Goal: Task Accomplishment & Management: Manage account settings

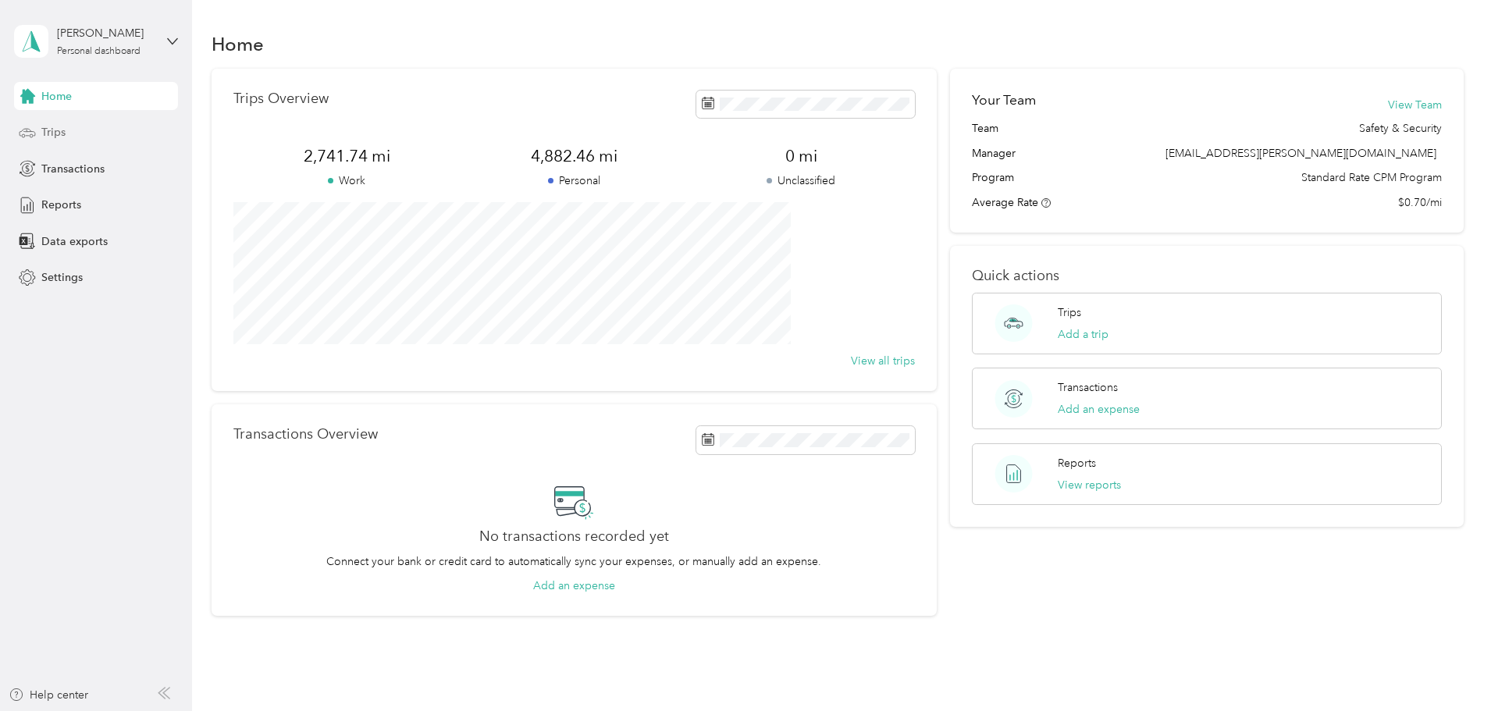
click at [58, 123] on div "Trips" at bounding box center [96, 133] width 164 height 28
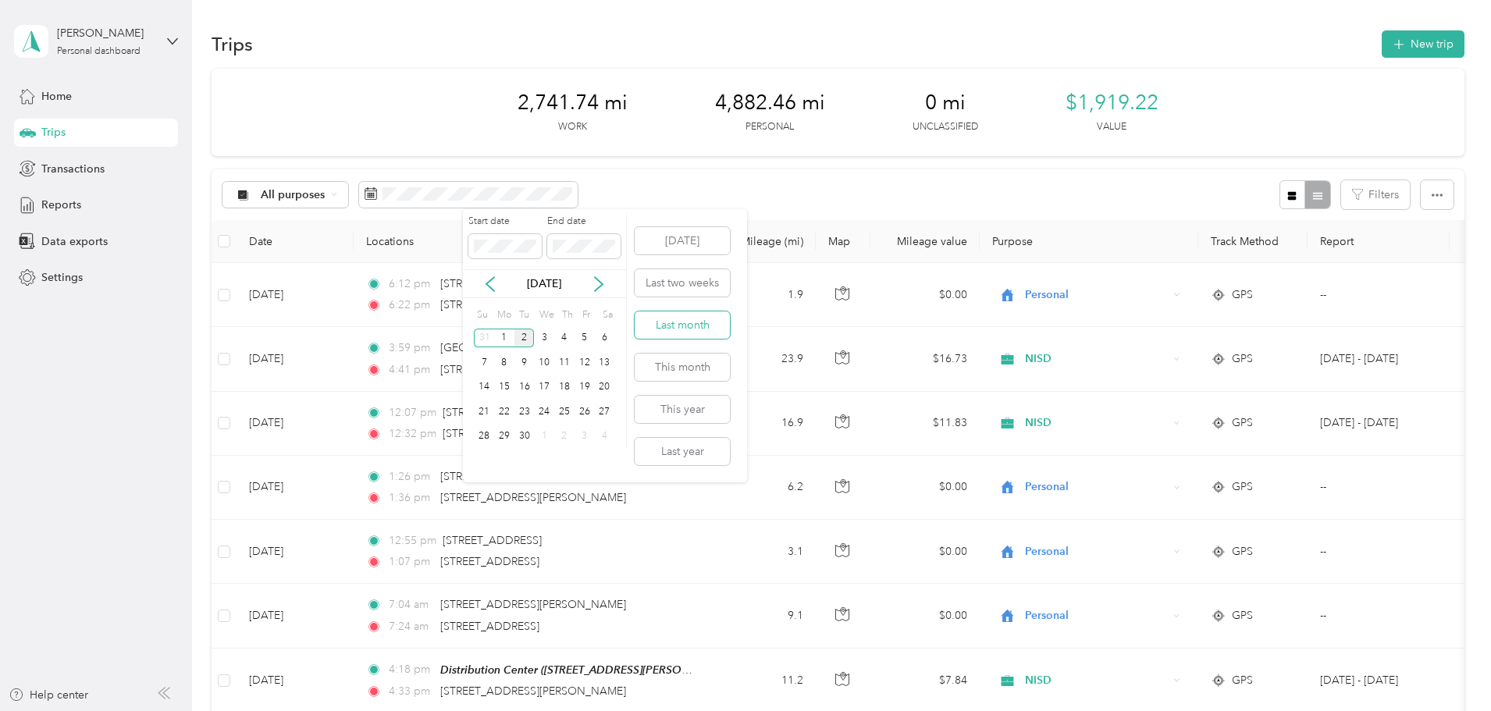
click at [683, 326] on button "Last month" at bounding box center [681, 324] width 95 height 27
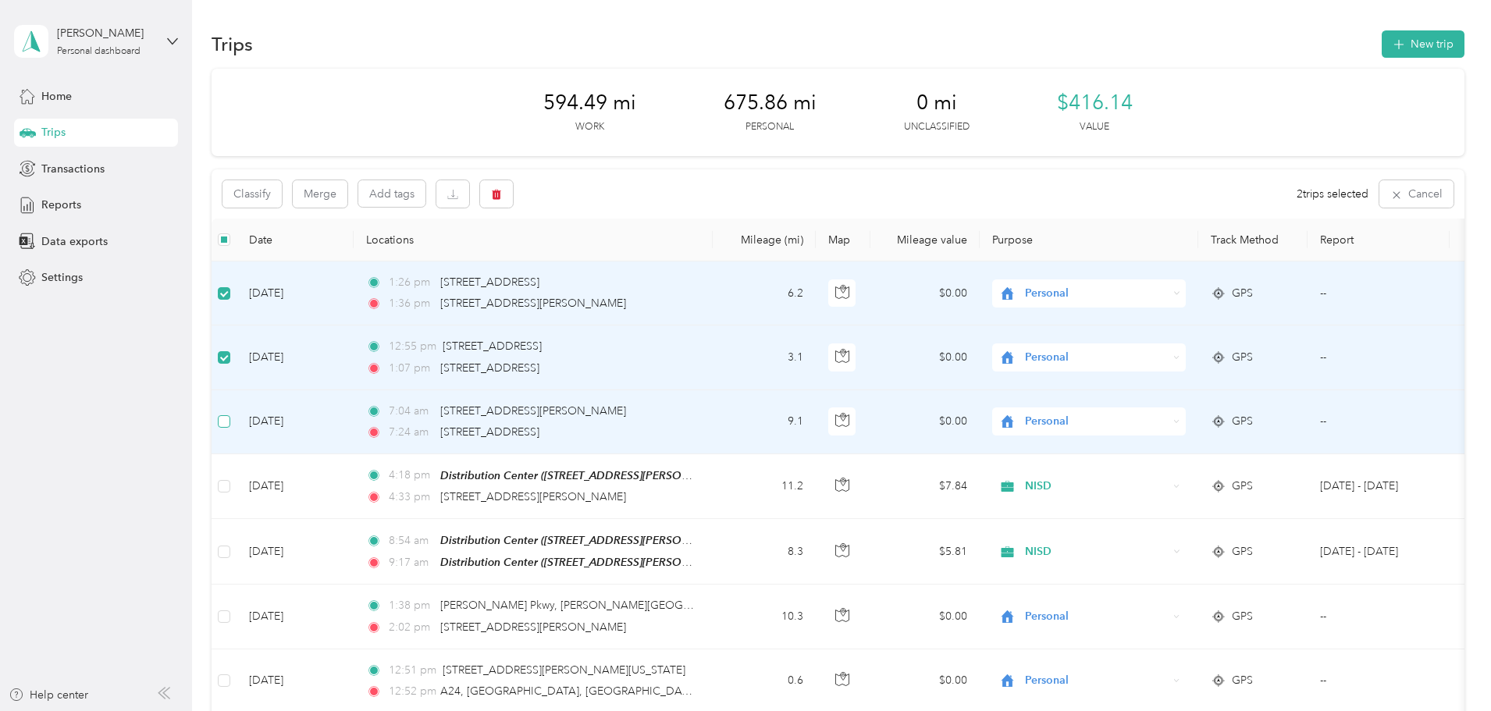
click at [230, 428] on label at bounding box center [224, 421] width 12 height 17
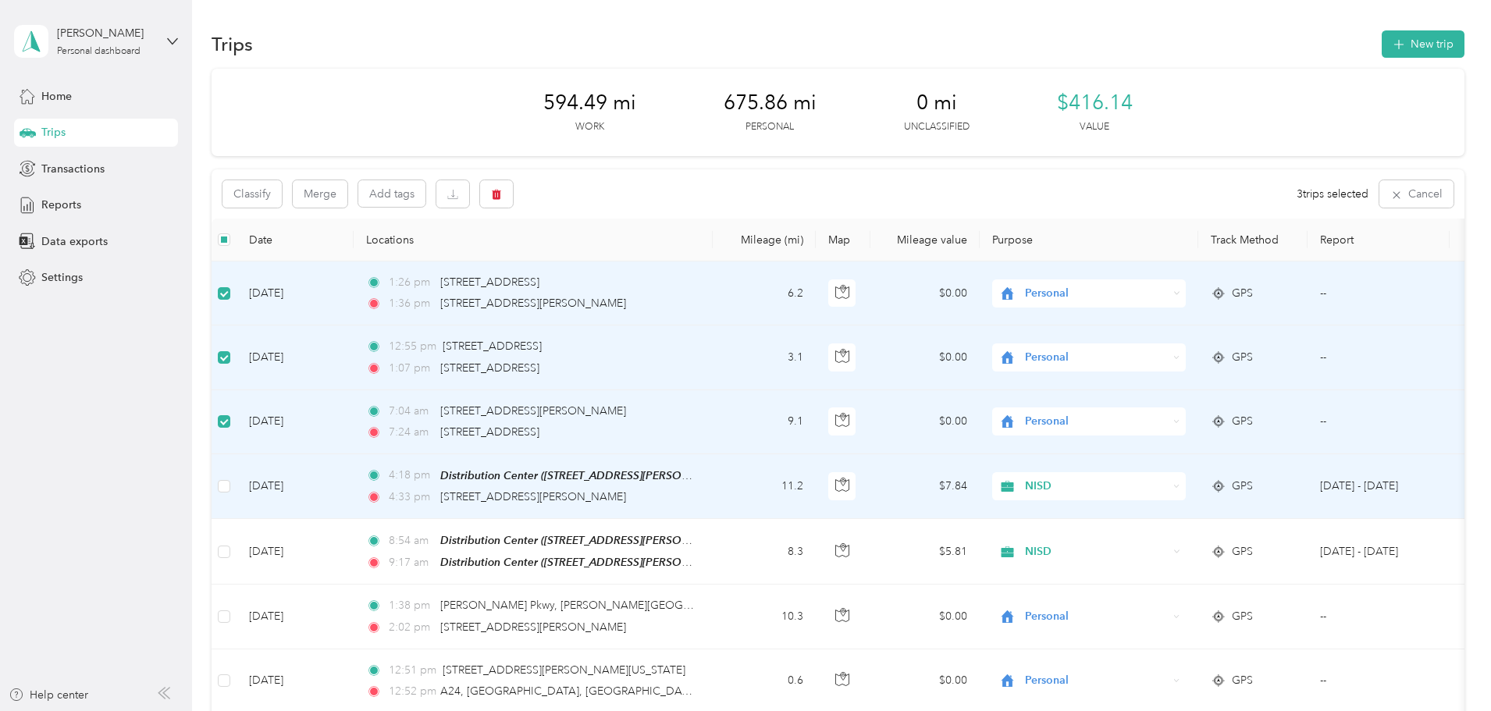
click at [236, 474] on td at bounding box center [223, 486] width 25 height 65
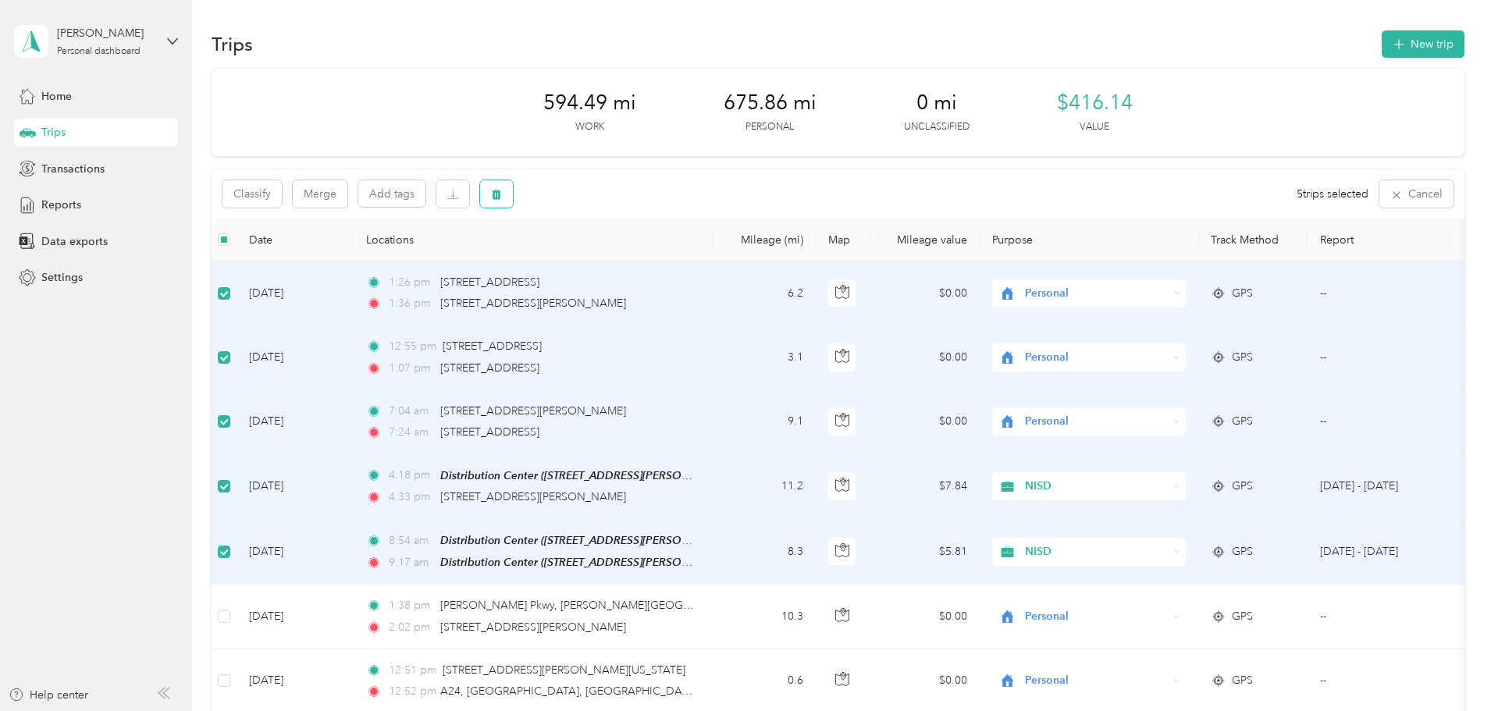
click at [513, 194] on button "button" at bounding box center [496, 193] width 33 height 27
click at [712, 265] on button "Yes" at bounding box center [717, 259] width 30 height 25
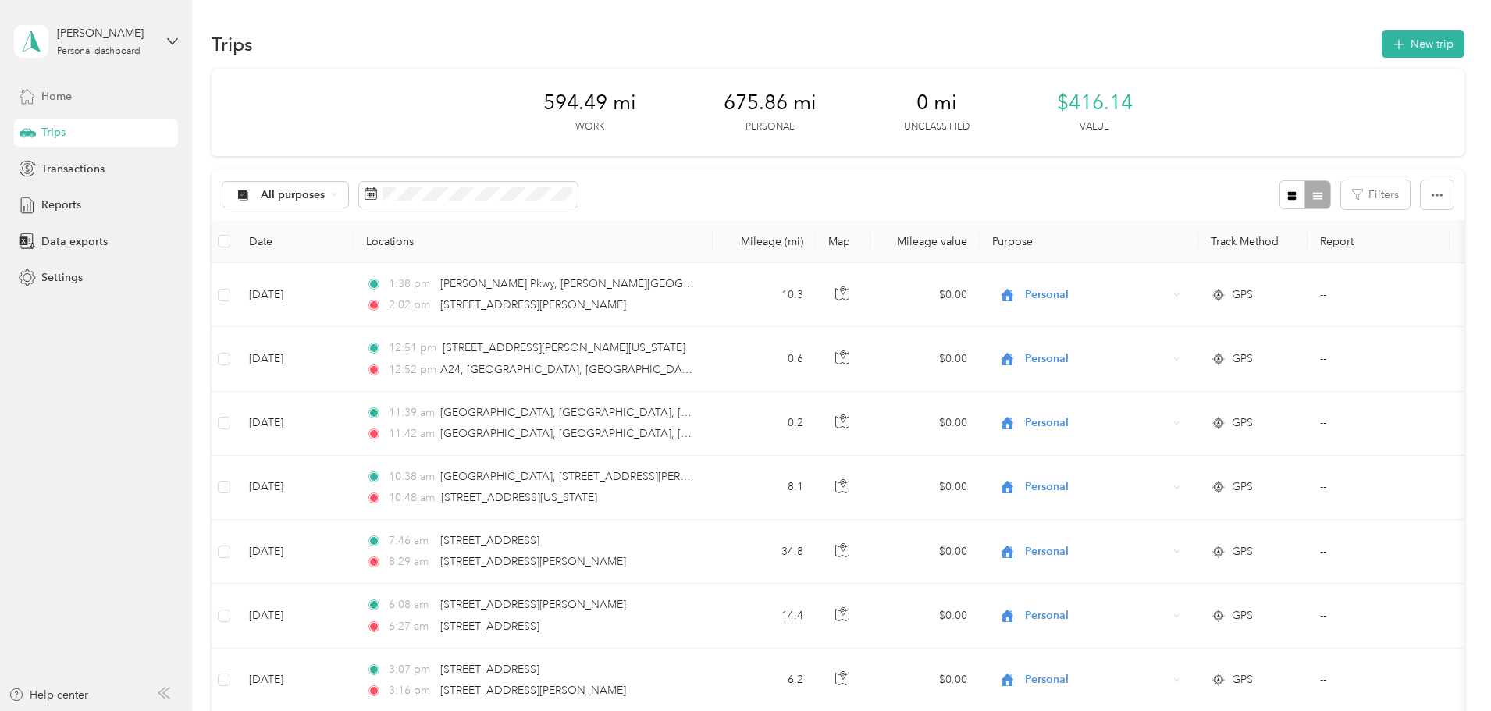
click at [47, 100] on span "Home" at bounding box center [56, 96] width 30 height 16
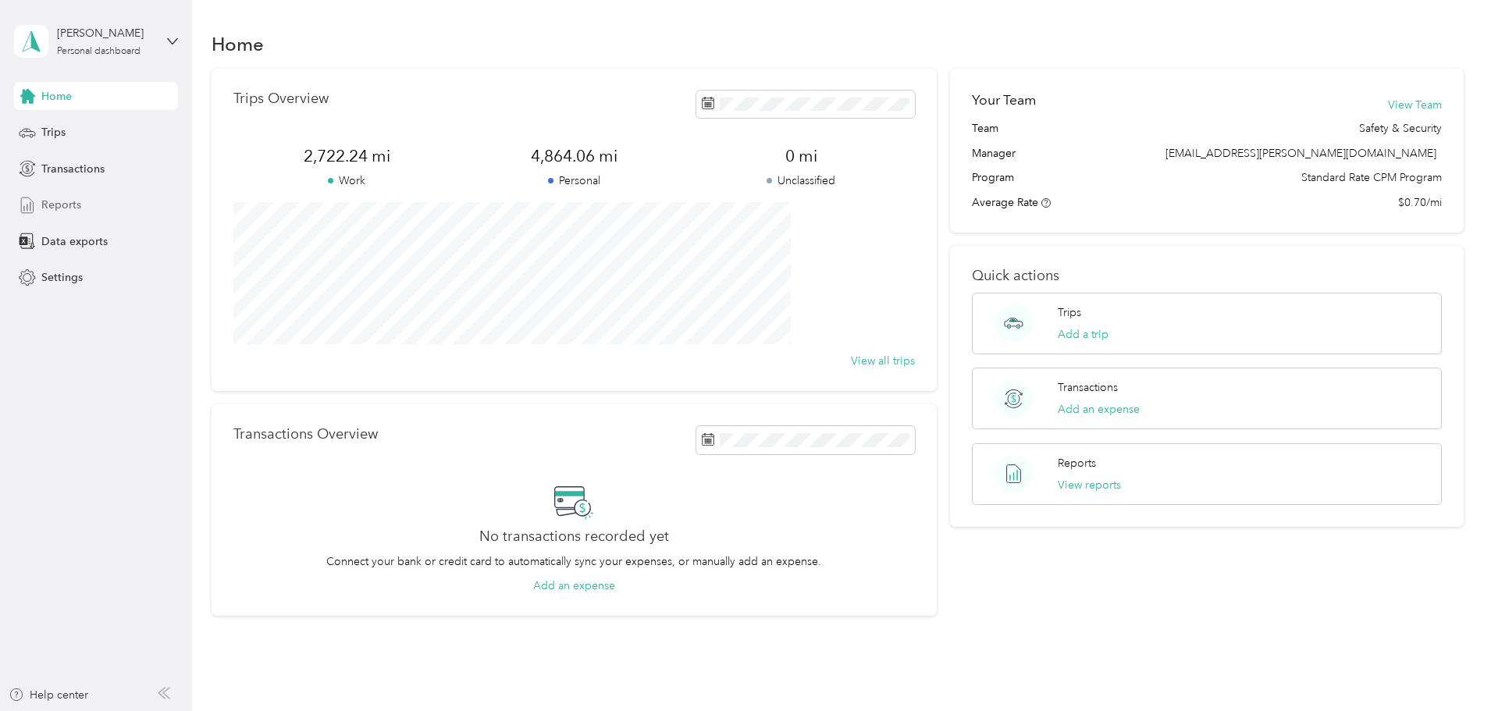
click at [42, 201] on span "Reports" at bounding box center [61, 205] width 40 height 16
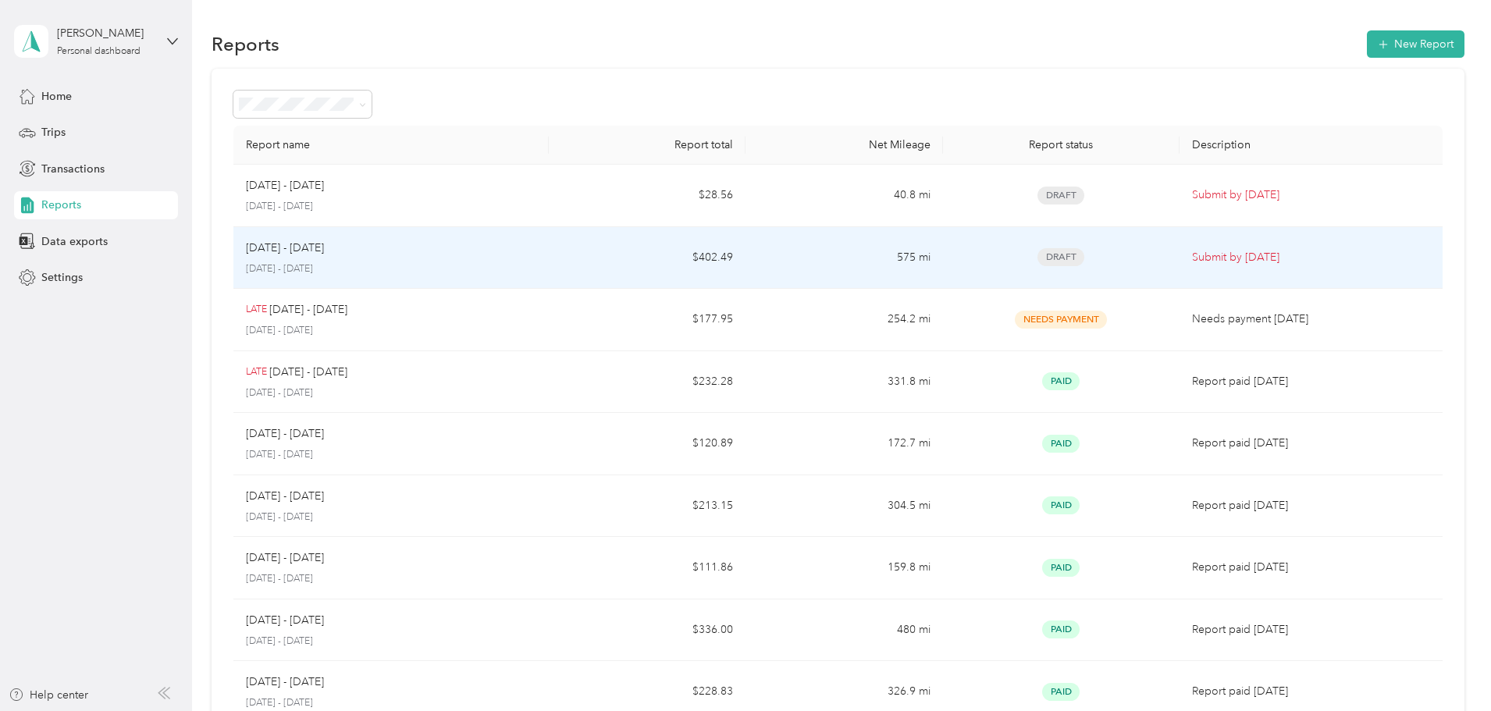
click at [534, 250] on div "[DATE] - [DATE]" at bounding box center [391, 248] width 290 height 17
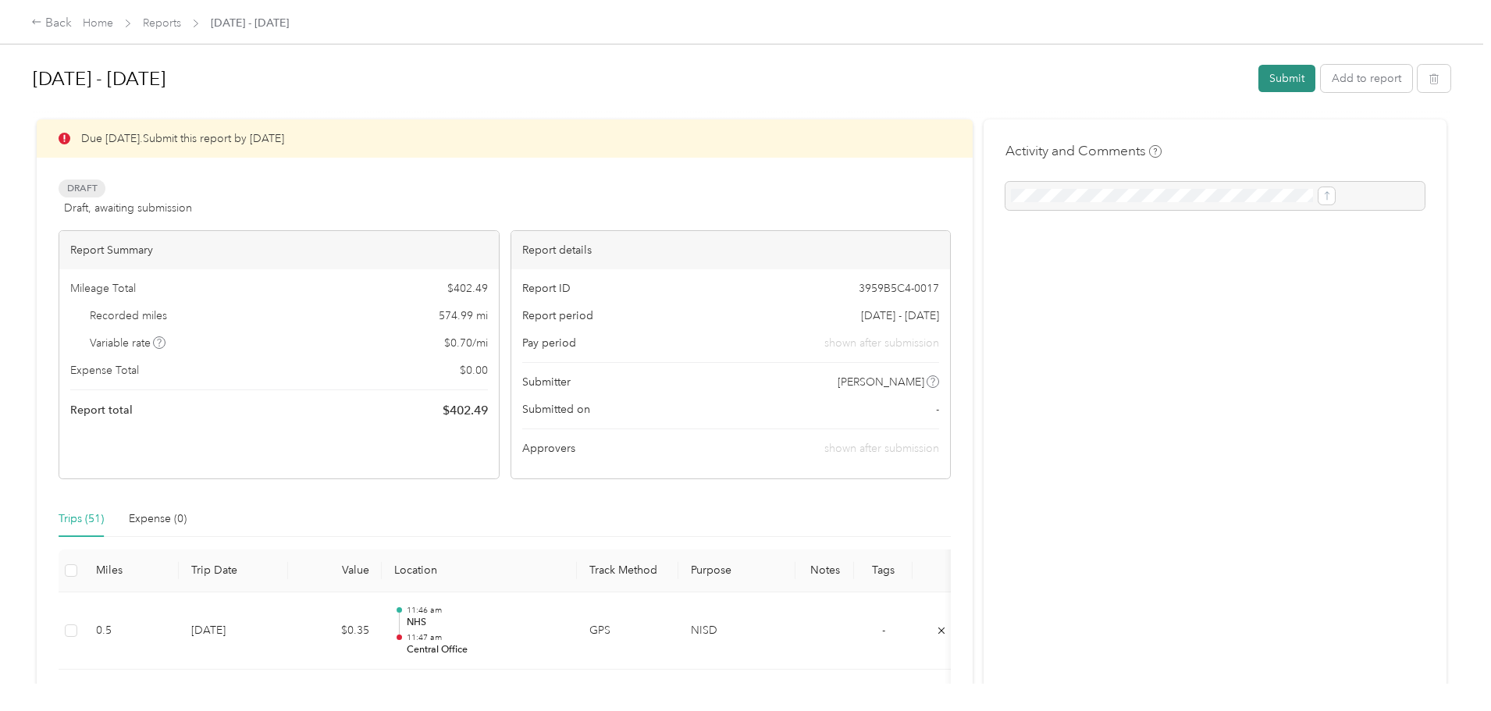
click at [1258, 72] on button "Submit" at bounding box center [1286, 78] width 57 height 27
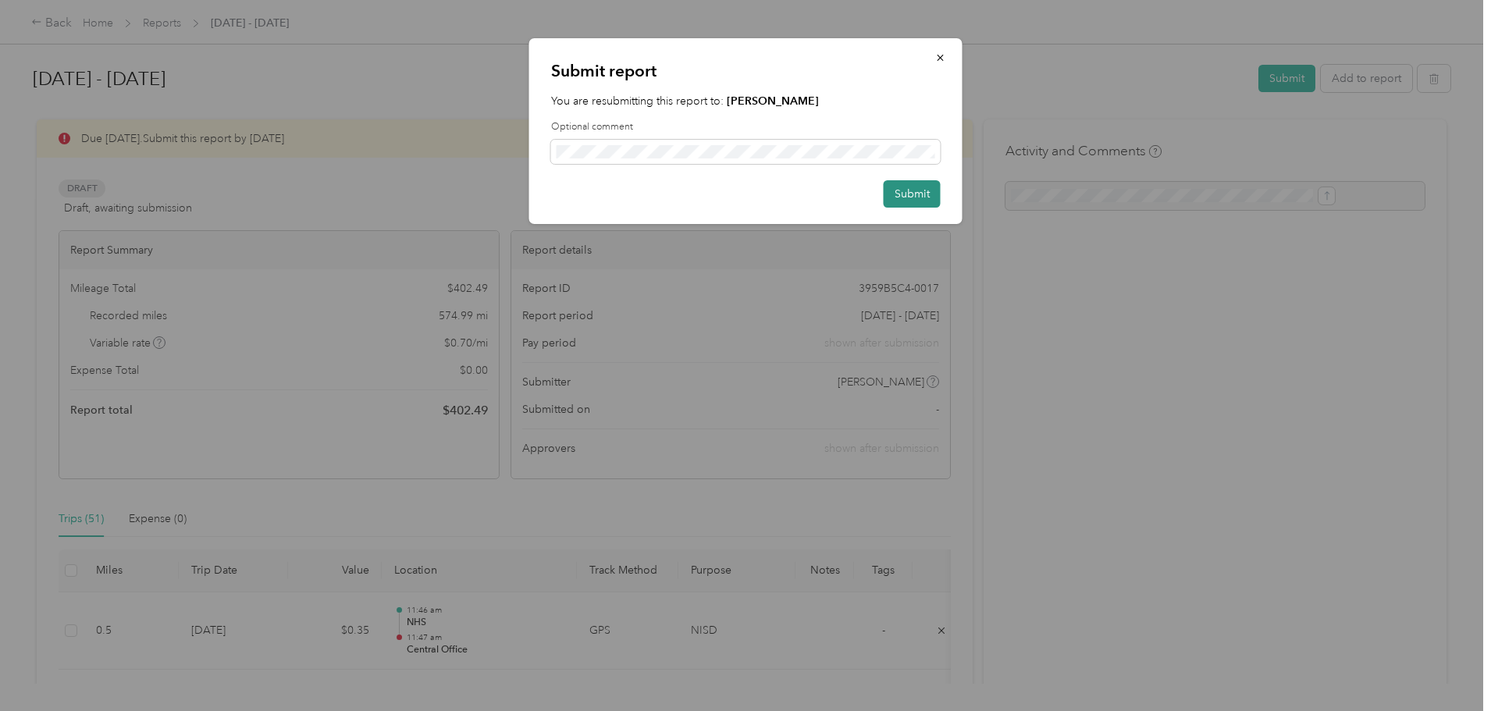
click at [910, 197] on button "Submit" at bounding box center [911, 193] width 57 height 27
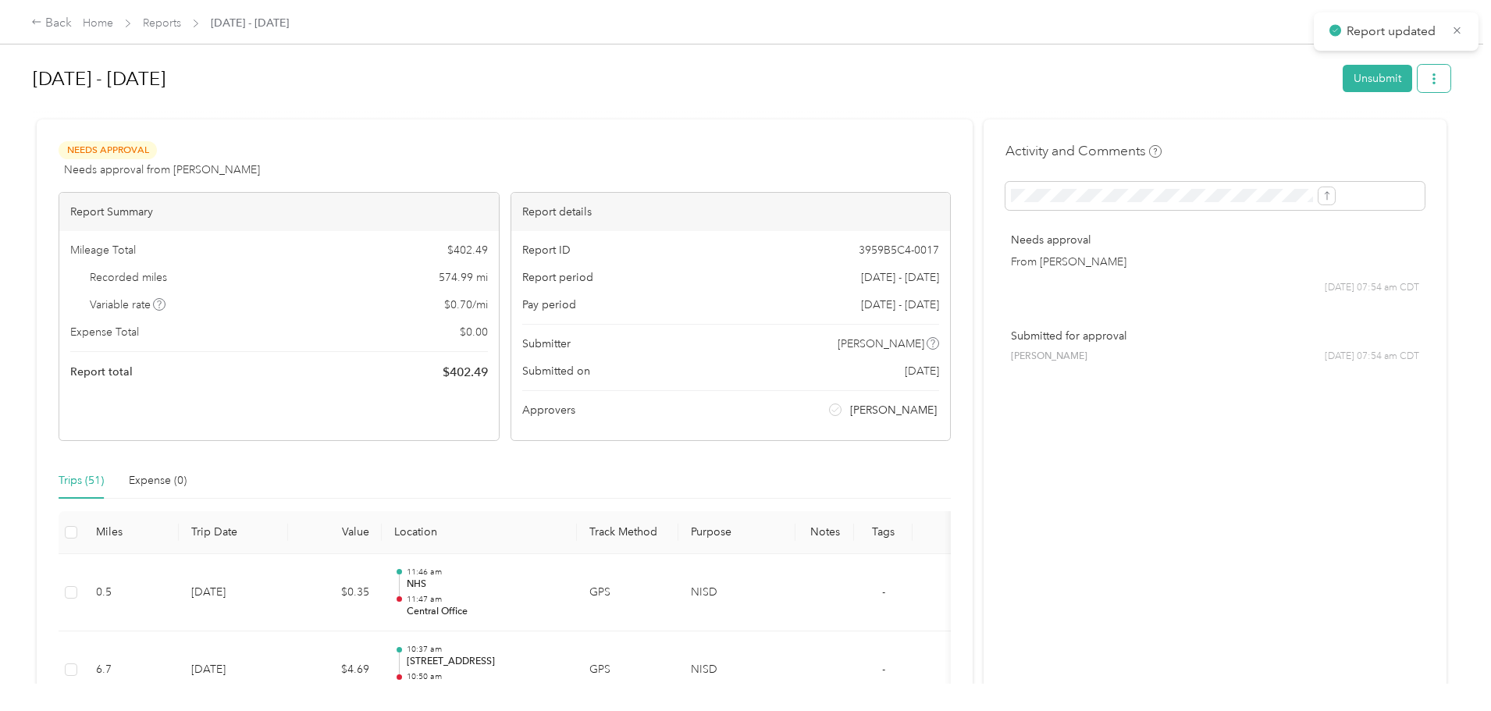
click at [1428, 73] on icon "button" at bounding box center [1433, 78] width 11 height 11
click at [1270, 136] on span "Download" at bounding box center [1261, 136] width 52 height 16
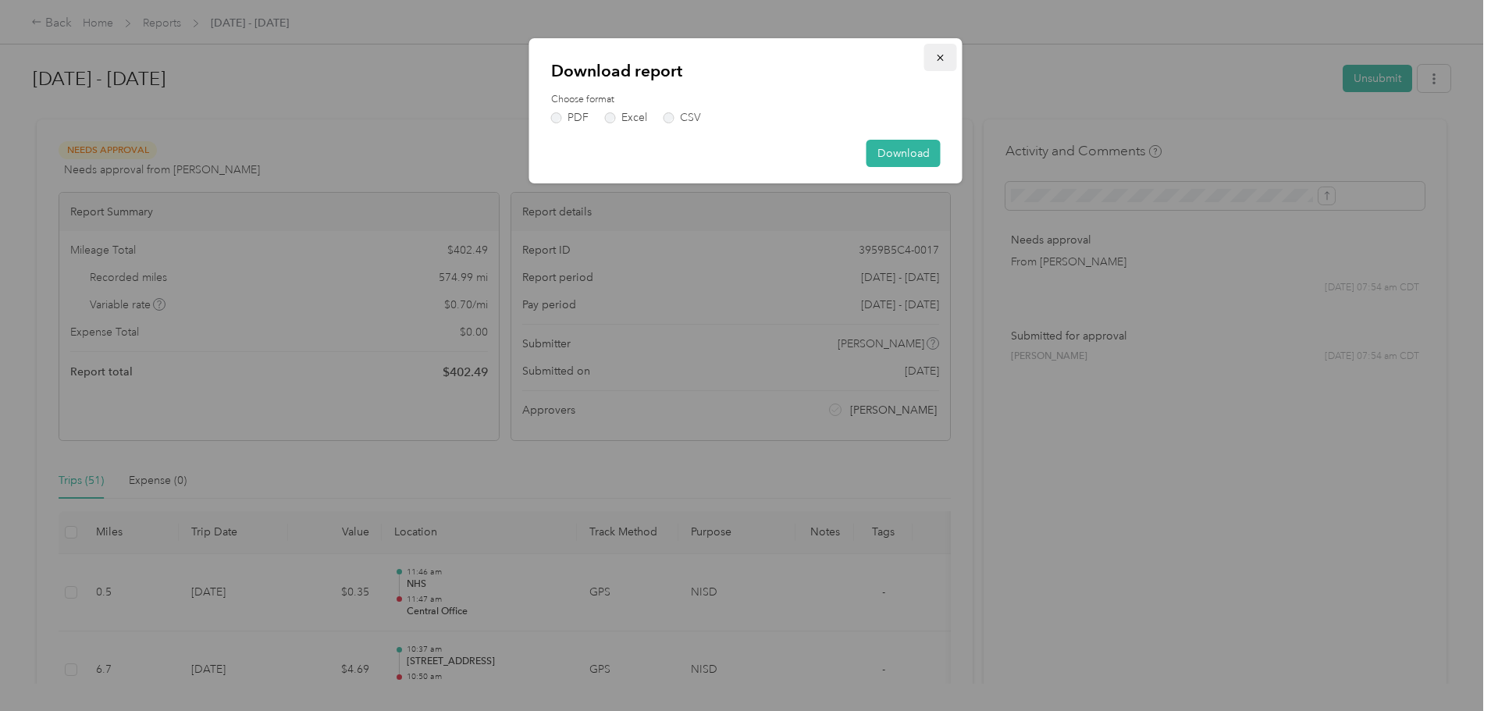
click at [939, 57] on icon "button" at bounding box center [939, 58] width 6 height 6
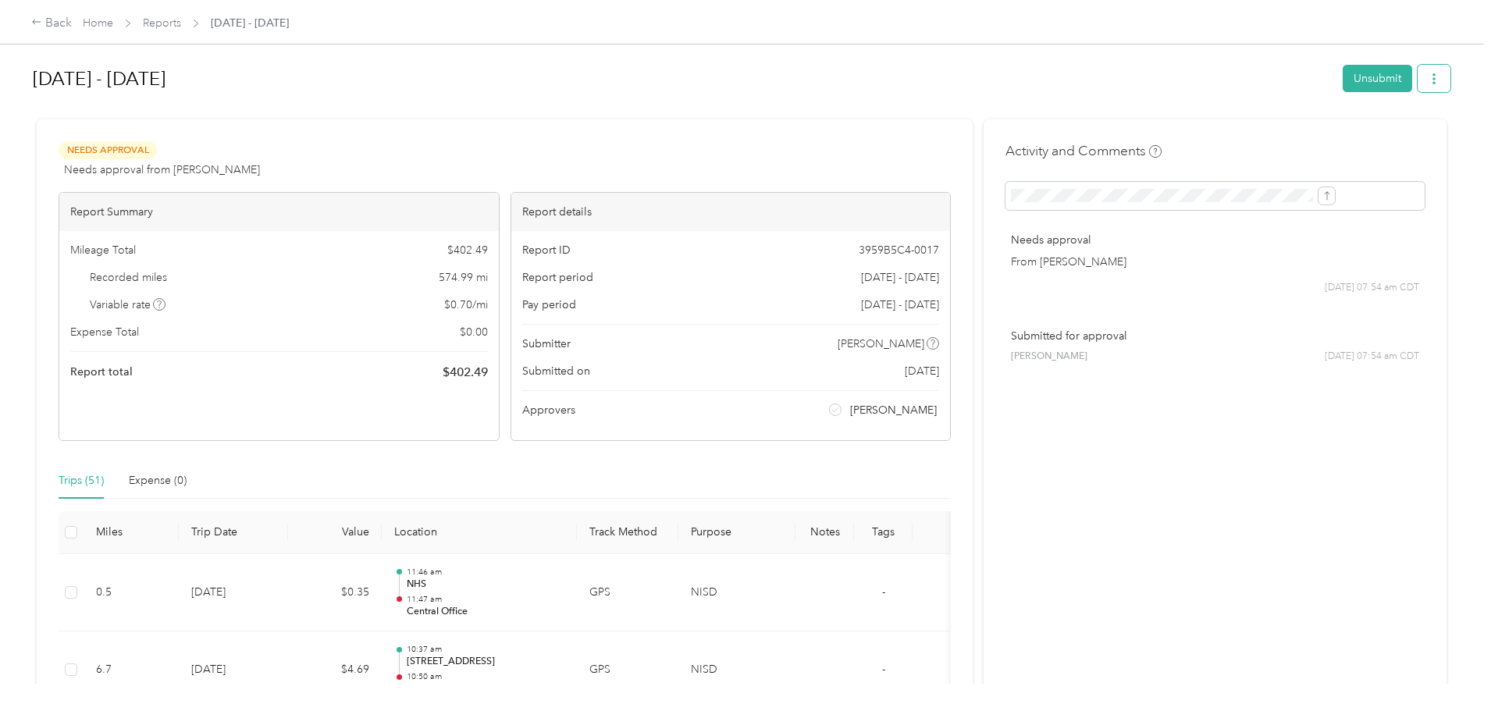
click at [1417, 79] on button "button" at bounding box center [1433, 78] width 33 height 27
click at [1292, 107] on span "Copy share link" at bounding box center [1273, 109] width 76 height 16
